Goal: Transaction & Acquisition: Purchase product/service

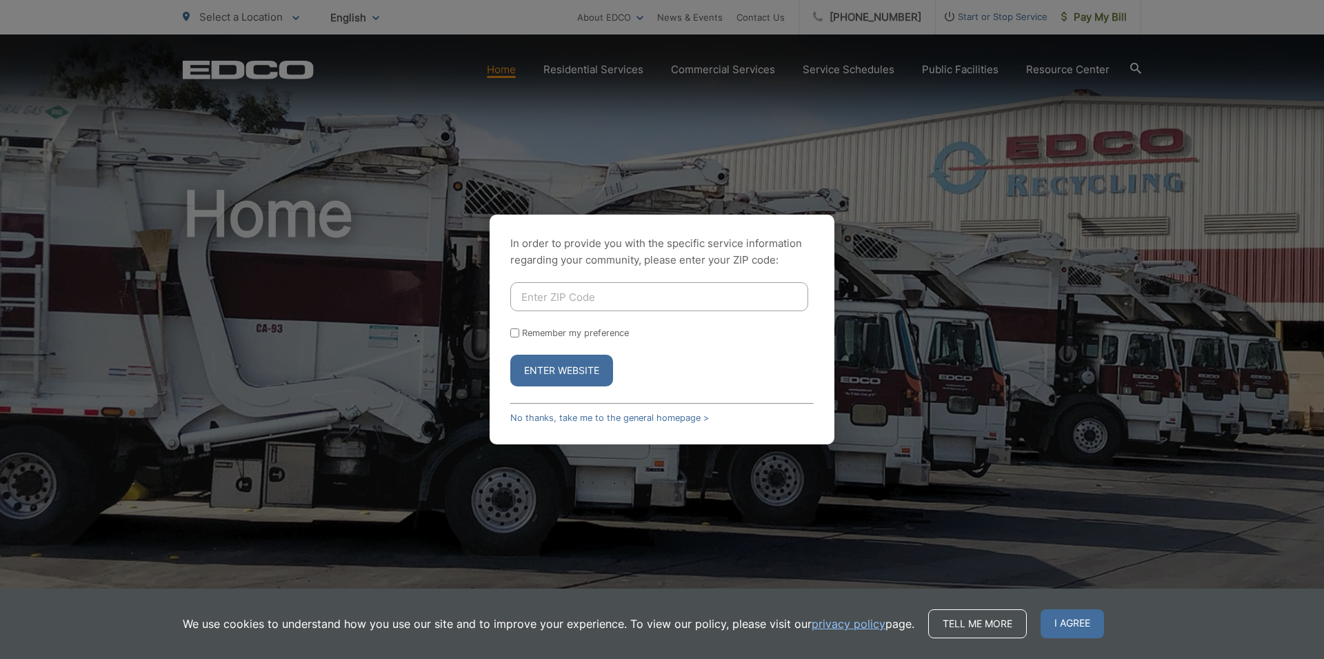
click at [576, 292] on input "Enter ZIP Code" at bounding box center [659, 296] width 298 height 29
type input "92024"
click at [573, 368] on button "Enter Website" at bounding box center [561, 371] width 103 height 32
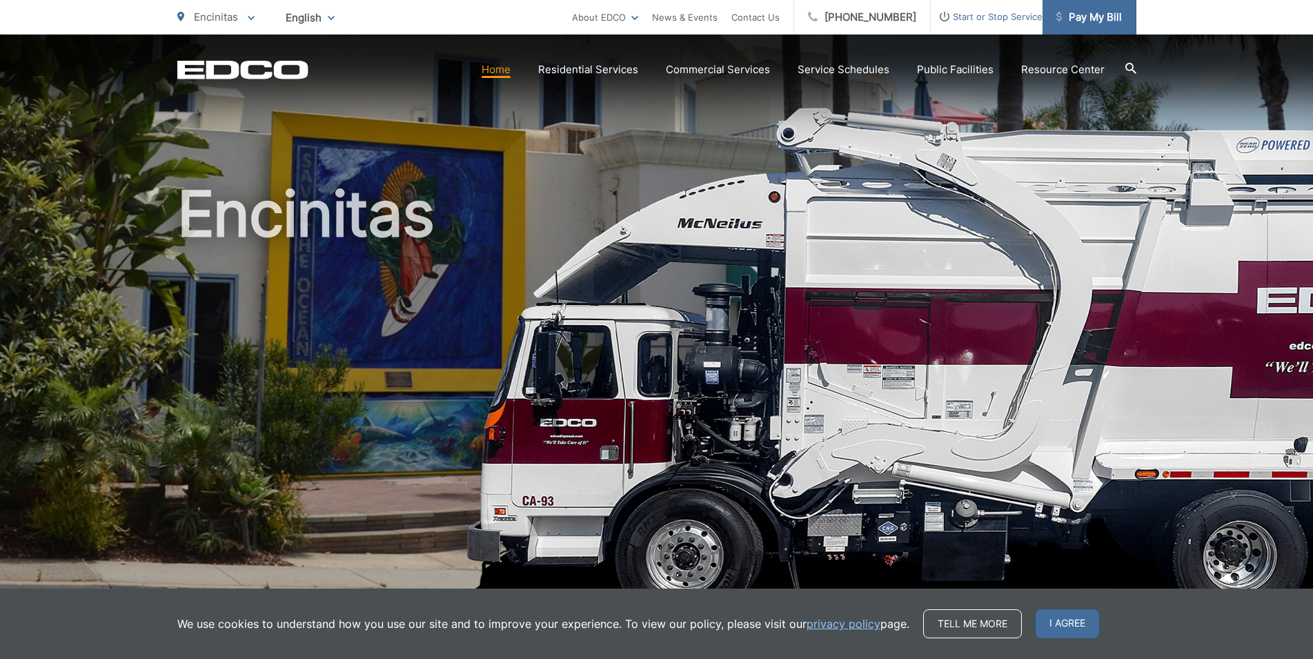
click at [1086, 19] on span "Pay My Bill" at bounding box center [1089, 17] width 66 height 17
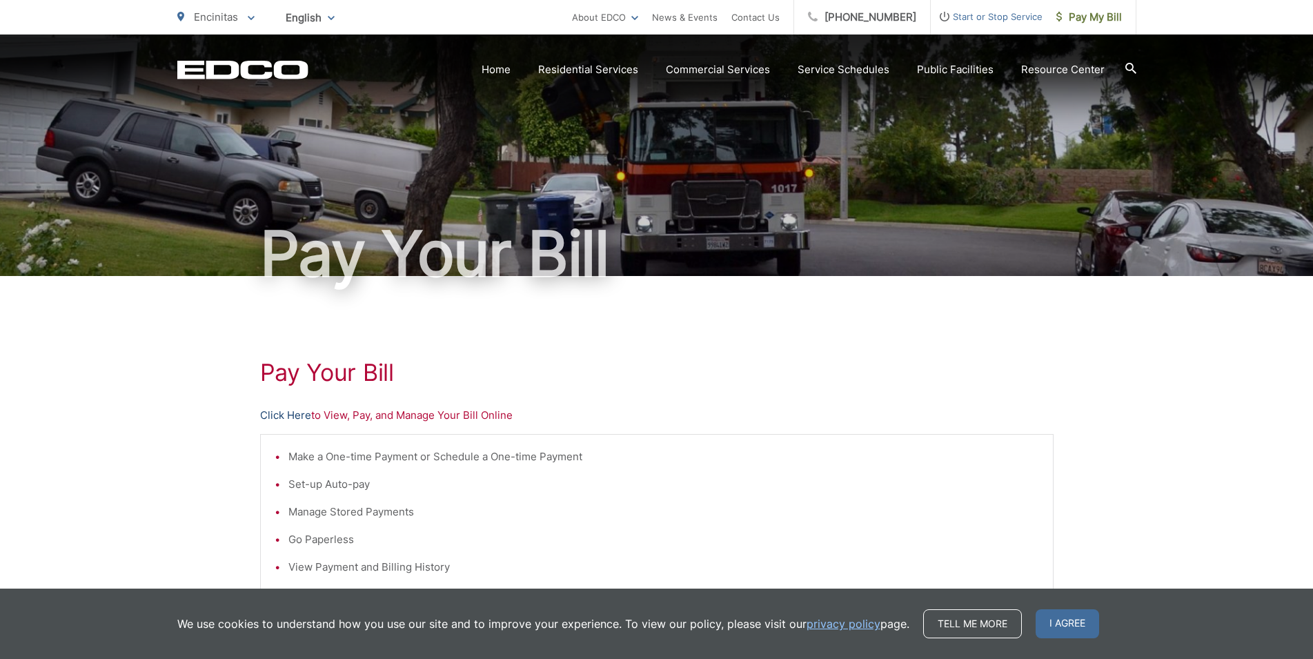
click at [289, 415] on link "Click Here" at bounding box center [285, 415] width 51 height 17
